Goal: Task Accomplishment & Management: Use online tool/utility

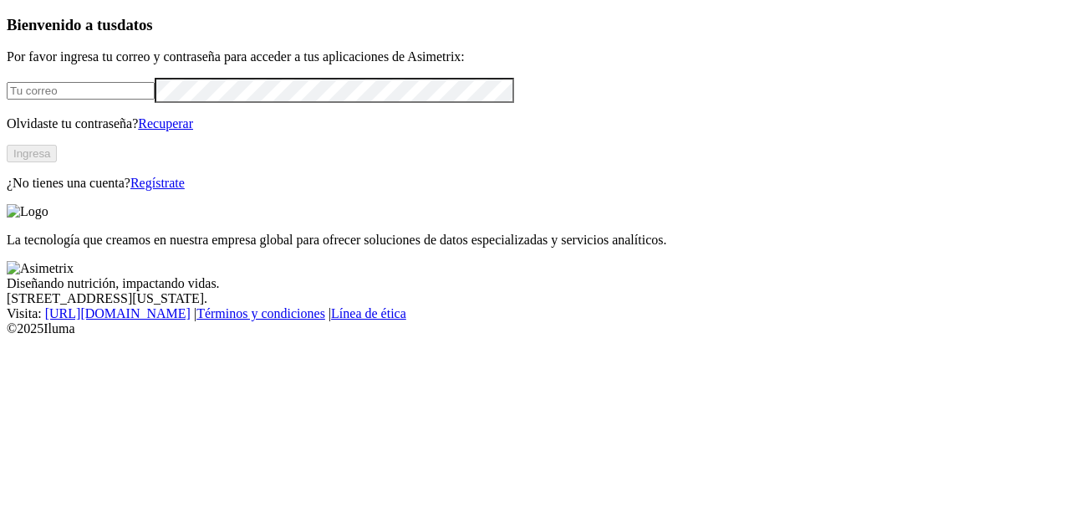
type input "[PERSON_NAME][EMAIL_ADDRESS][PERSON_NAME][DOMAIN_NAME]"
click at [57, 162] on button "Ingresa" at bounding box center [32, 154] width 50 height 18
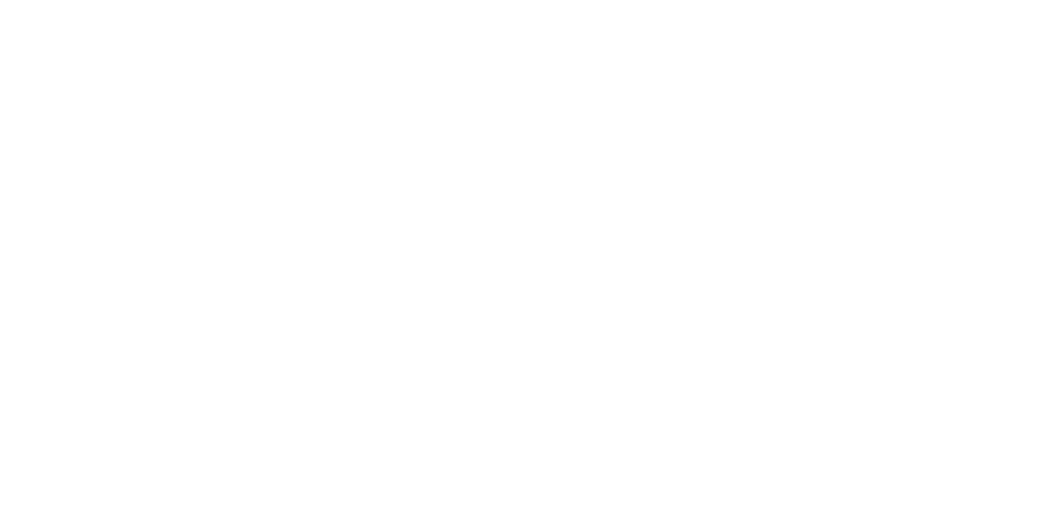
scroll to position [893, 0]
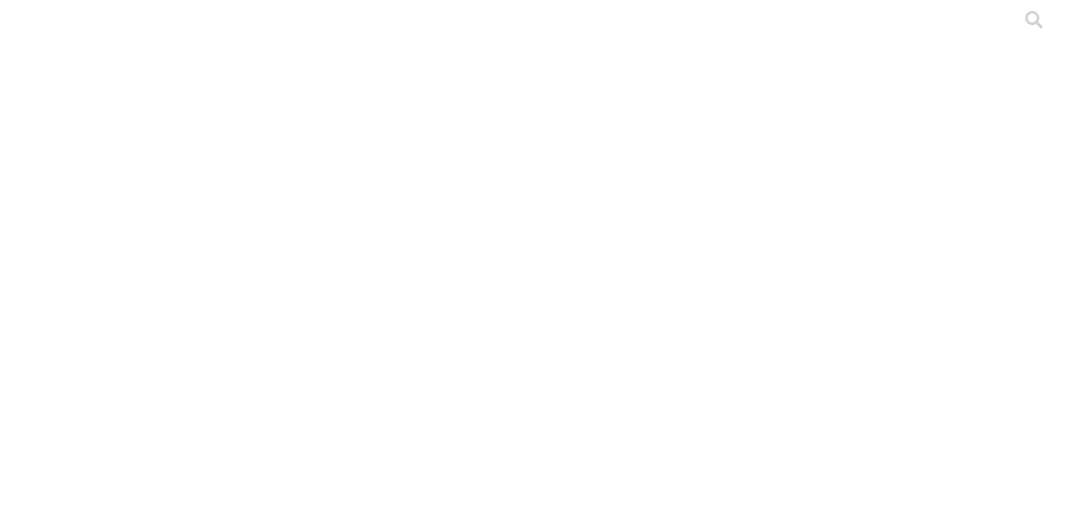
scroll to position [893, 0]
